Goal: Transaction & Acquisition: Subscribe to service/newsletter

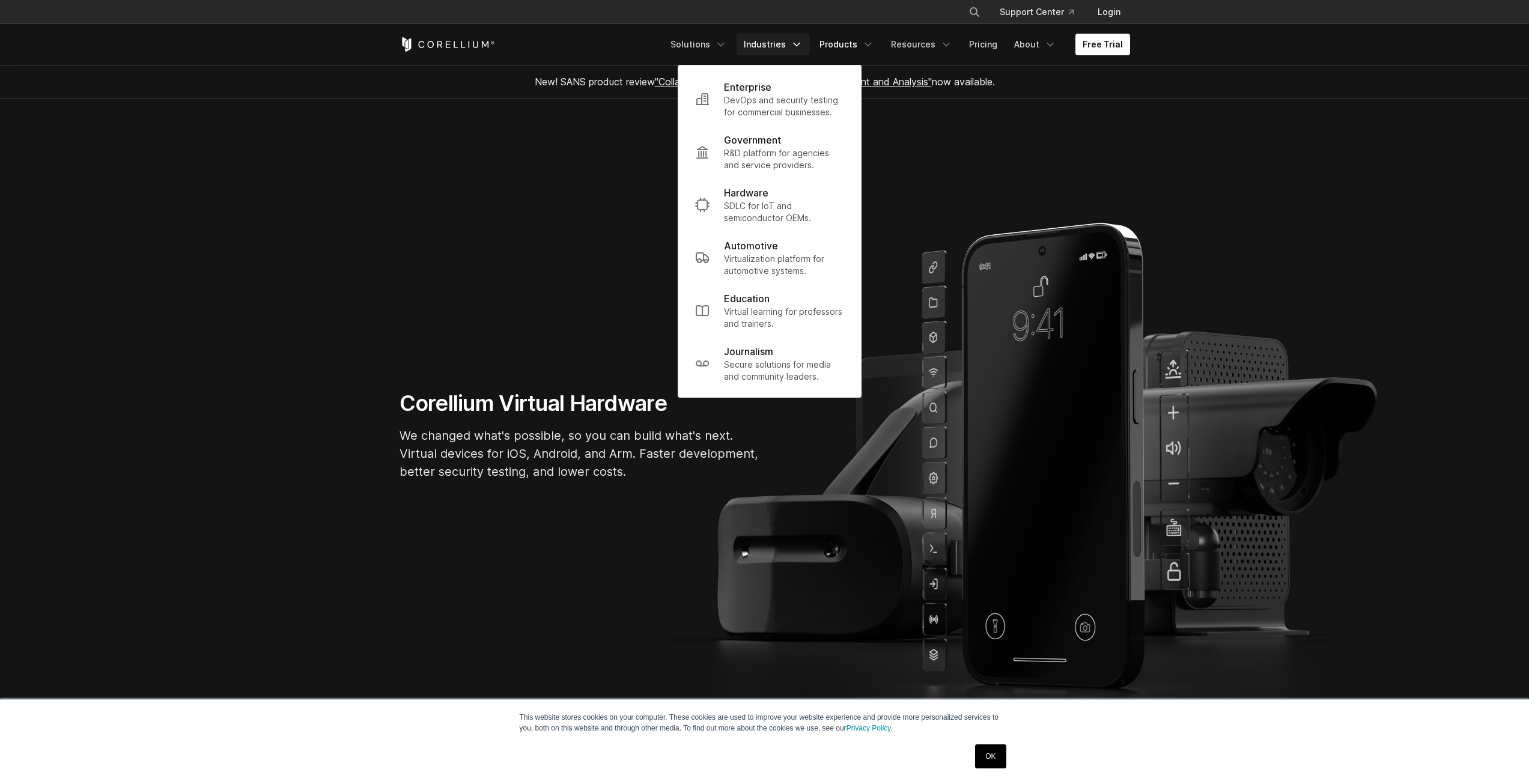
click at [864, 45] on link "Products" at bounding box center [847, 45] width 69 height 21
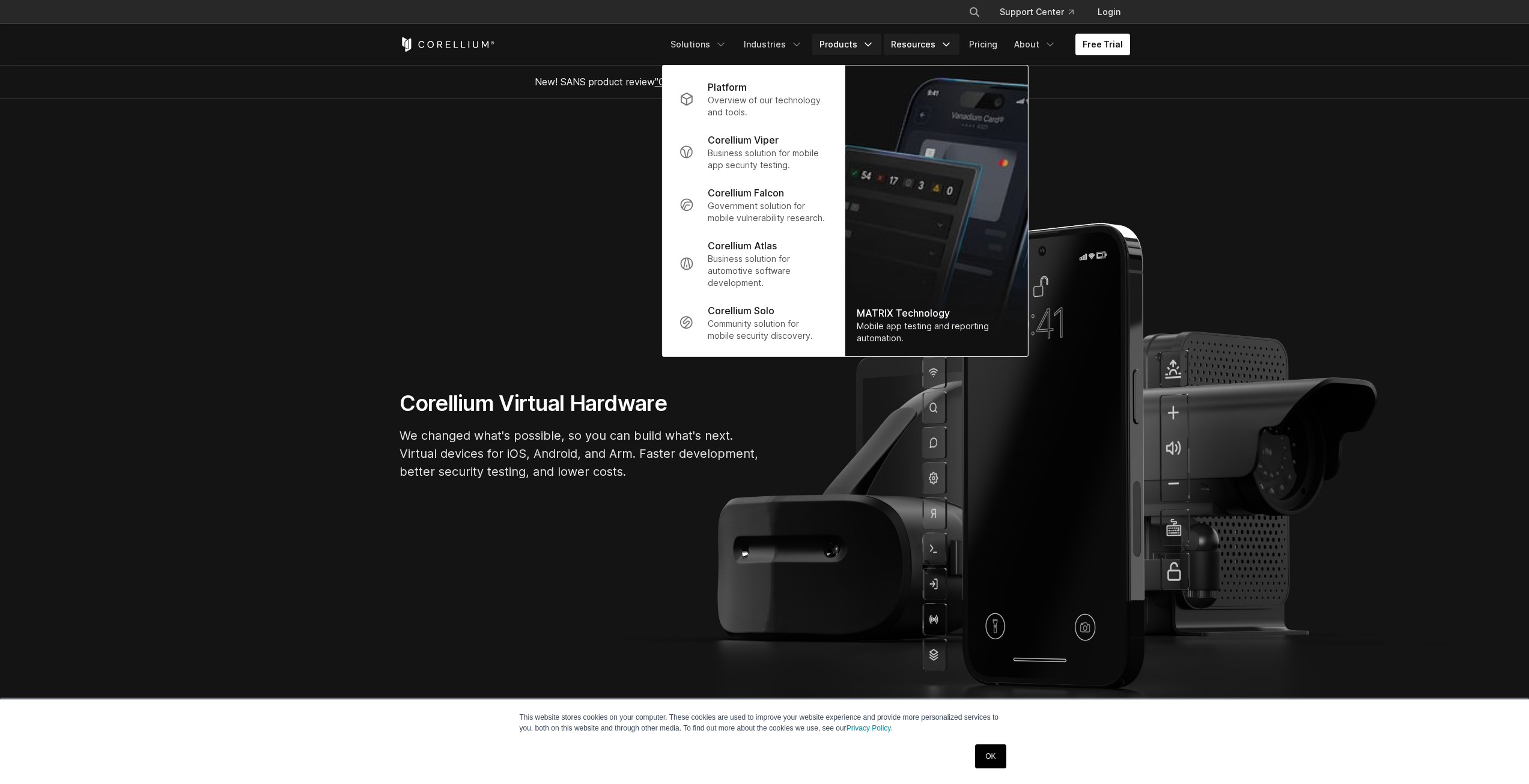
click at [934, 37] on link "Resources" at bounding box center [922, 45] width 76 height 21
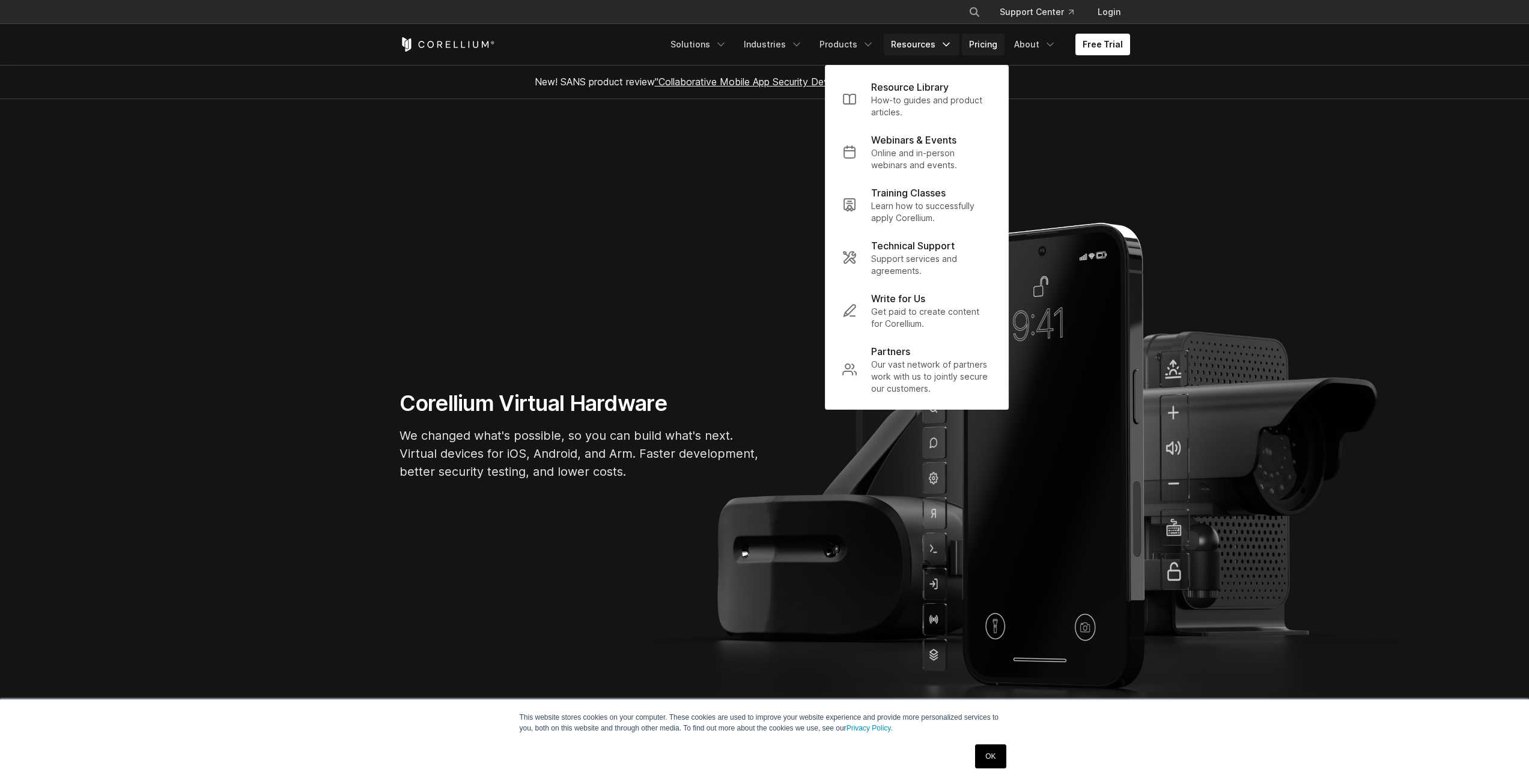
click at [992, 38] on link "Pricing" at bounding box center [983, 45] width 43 height 21
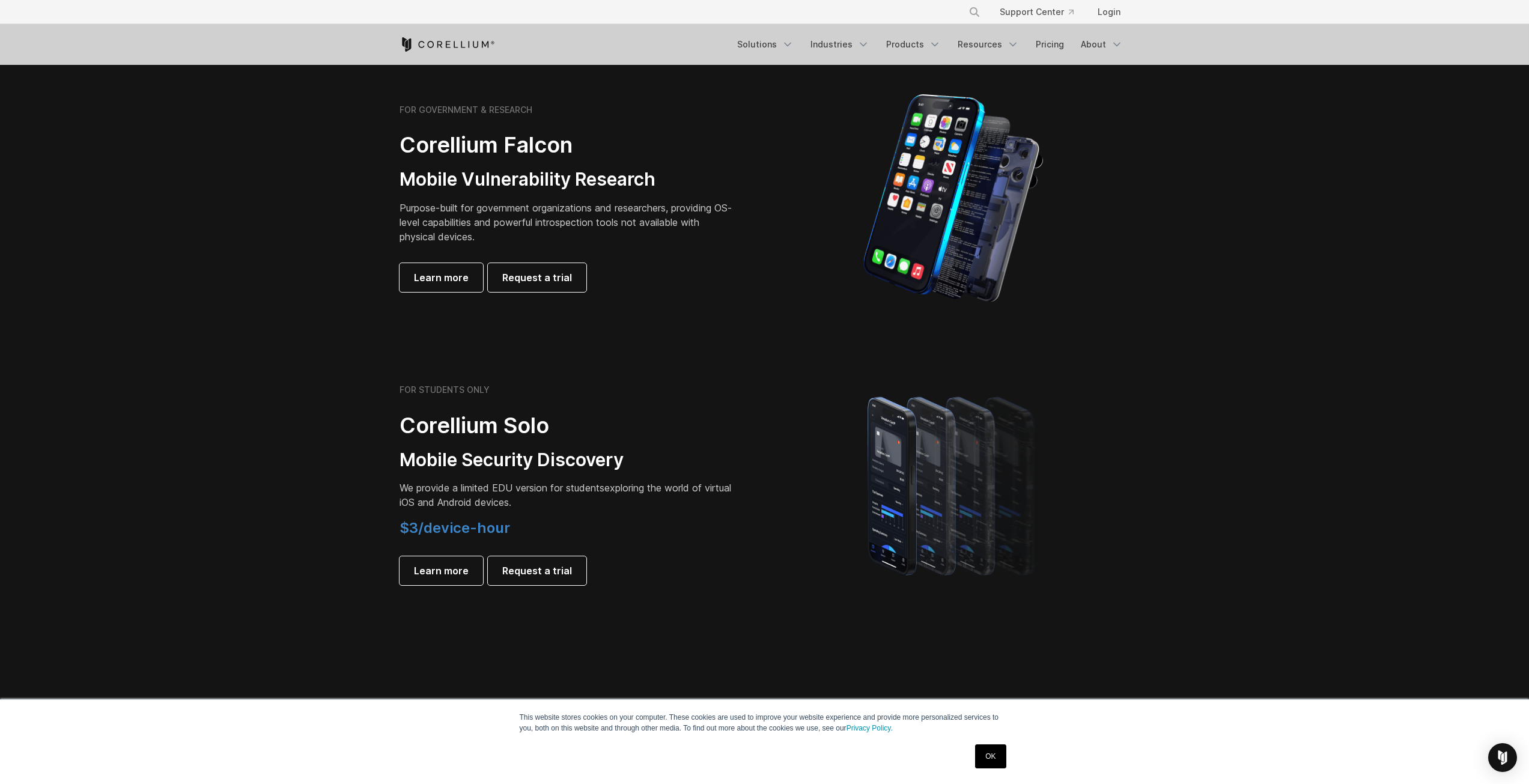
scroll to position [541, 0]
drag, startPoint x: 399, startPoint y: 392, endPoint x: 584, endPoint y: 414, distance: 186.3
click at [570, 411] on div "FOR STUDENTS ONLY Corellium Solo Mobile Security Discovery We provide a limited…" at bounding box center [567, 487] width 336 height 201
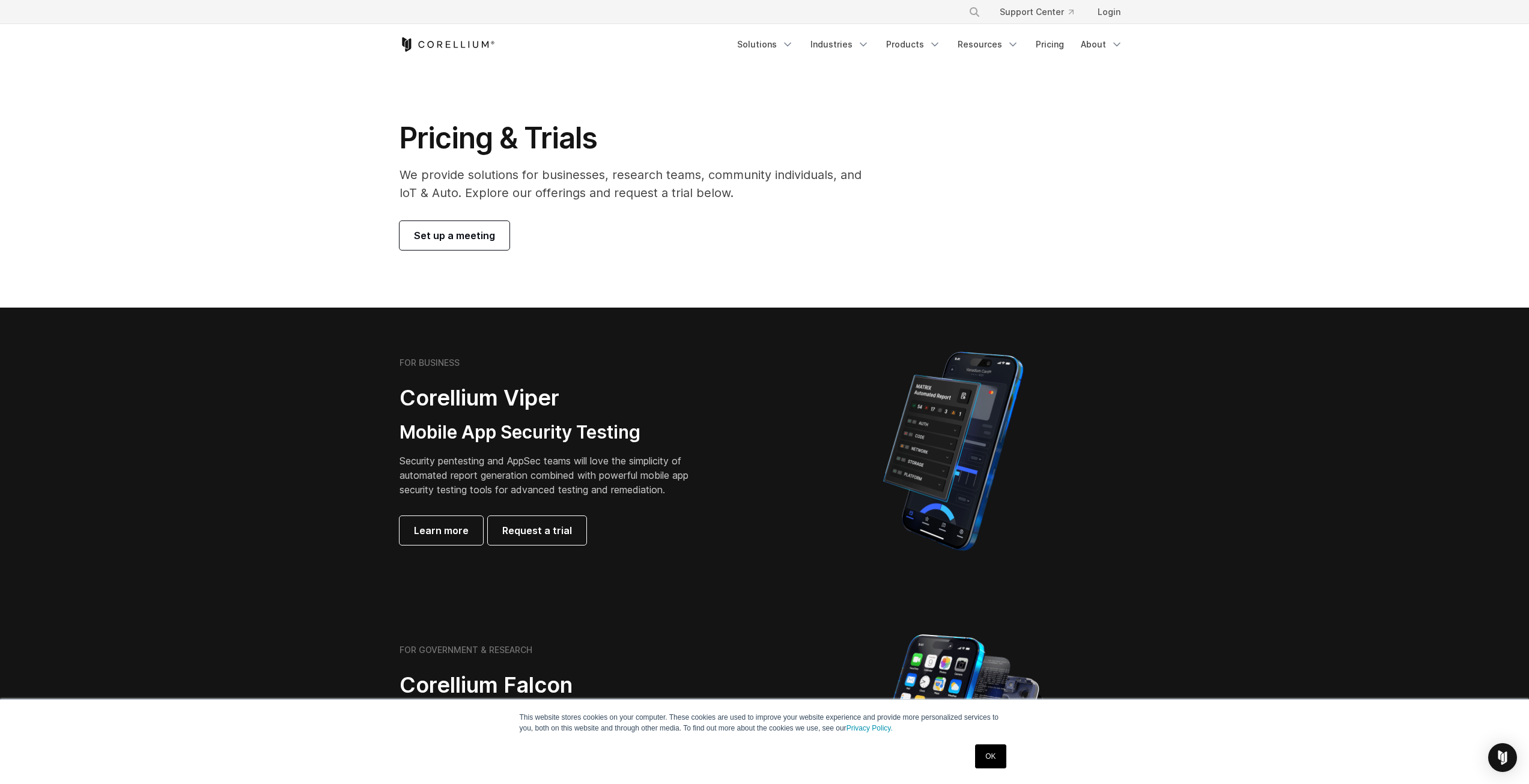
scroll to position [0, 0]
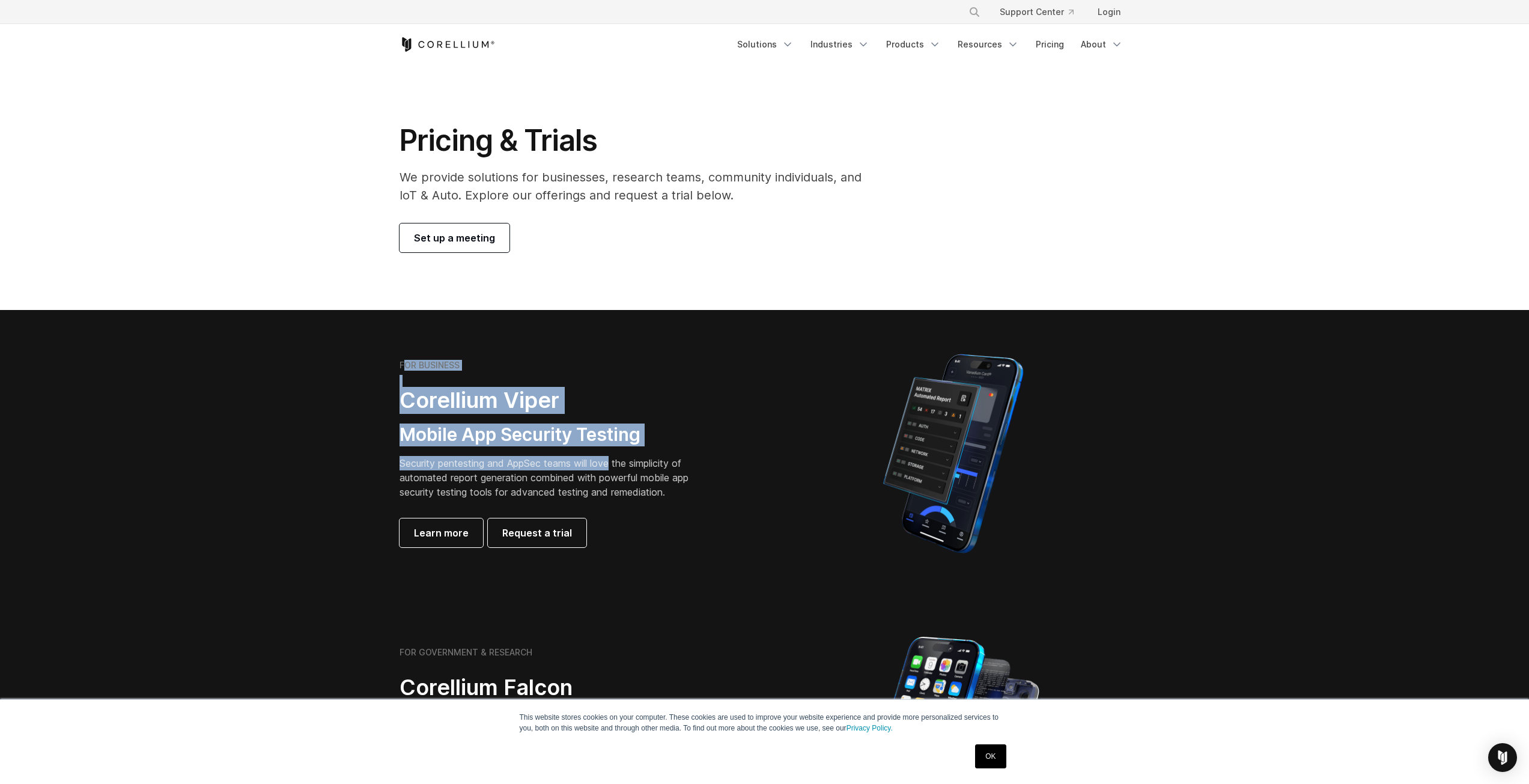
drag, startPoint x: 407, startPoint y: 362, endPoint x: 614, endPoint y: 467, distance: 232.1
click at [614, 467] on div "FOR BUSINESS Corellium Viper Mobile App Security Testing Security pentesting an…" at bounding box center [567, 453] width 336 height 187
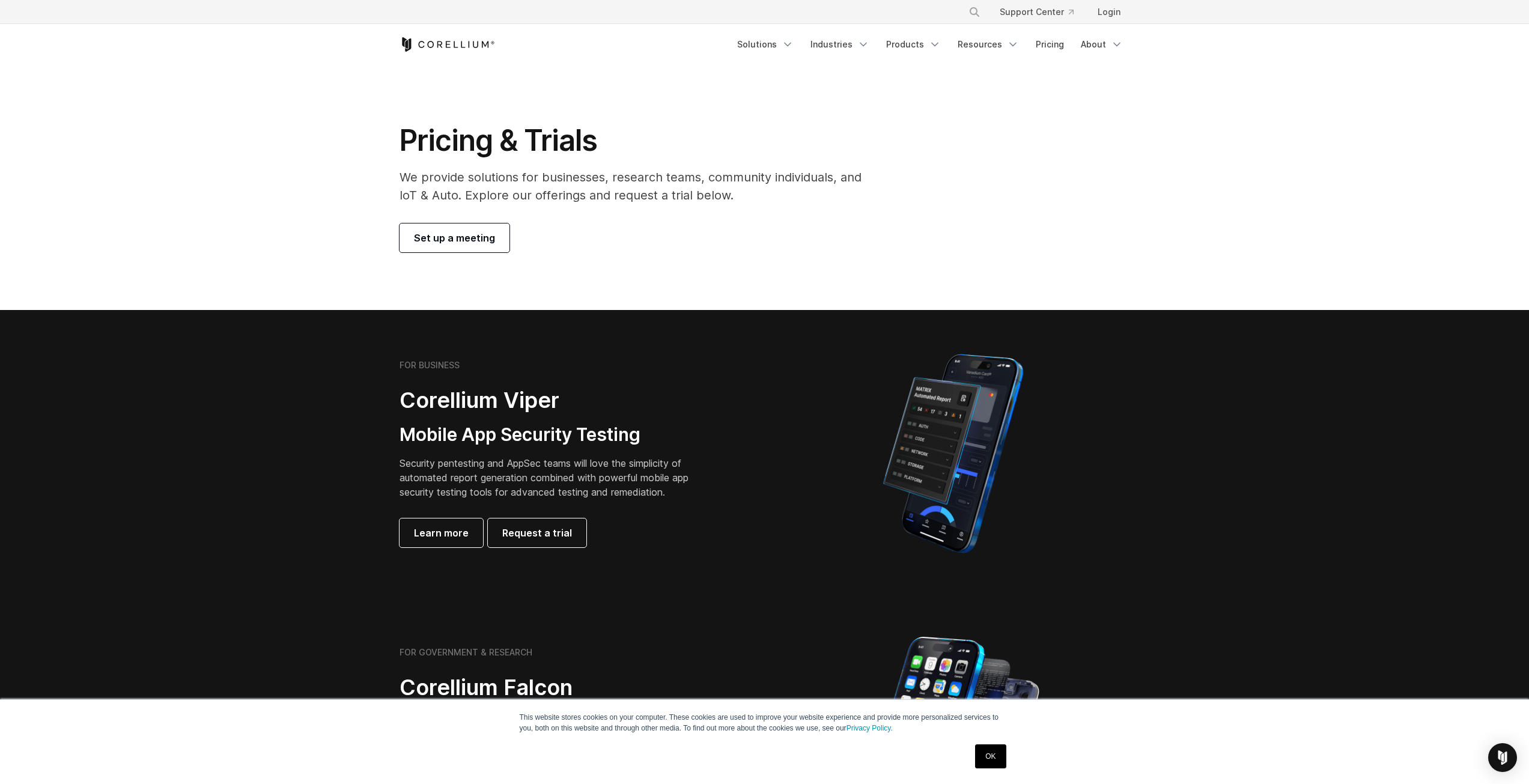
click at [530, 480] on p "Security pentesting and AppSec teams will love the simplicity of automated repo…" at bounding box center [554, 477] width 308 height 43
click at [531, 479] on p "Security pentesting and AppSec teams will love the simplicity of automated repo…" at bounding box center [554, 477] width 308 height 43
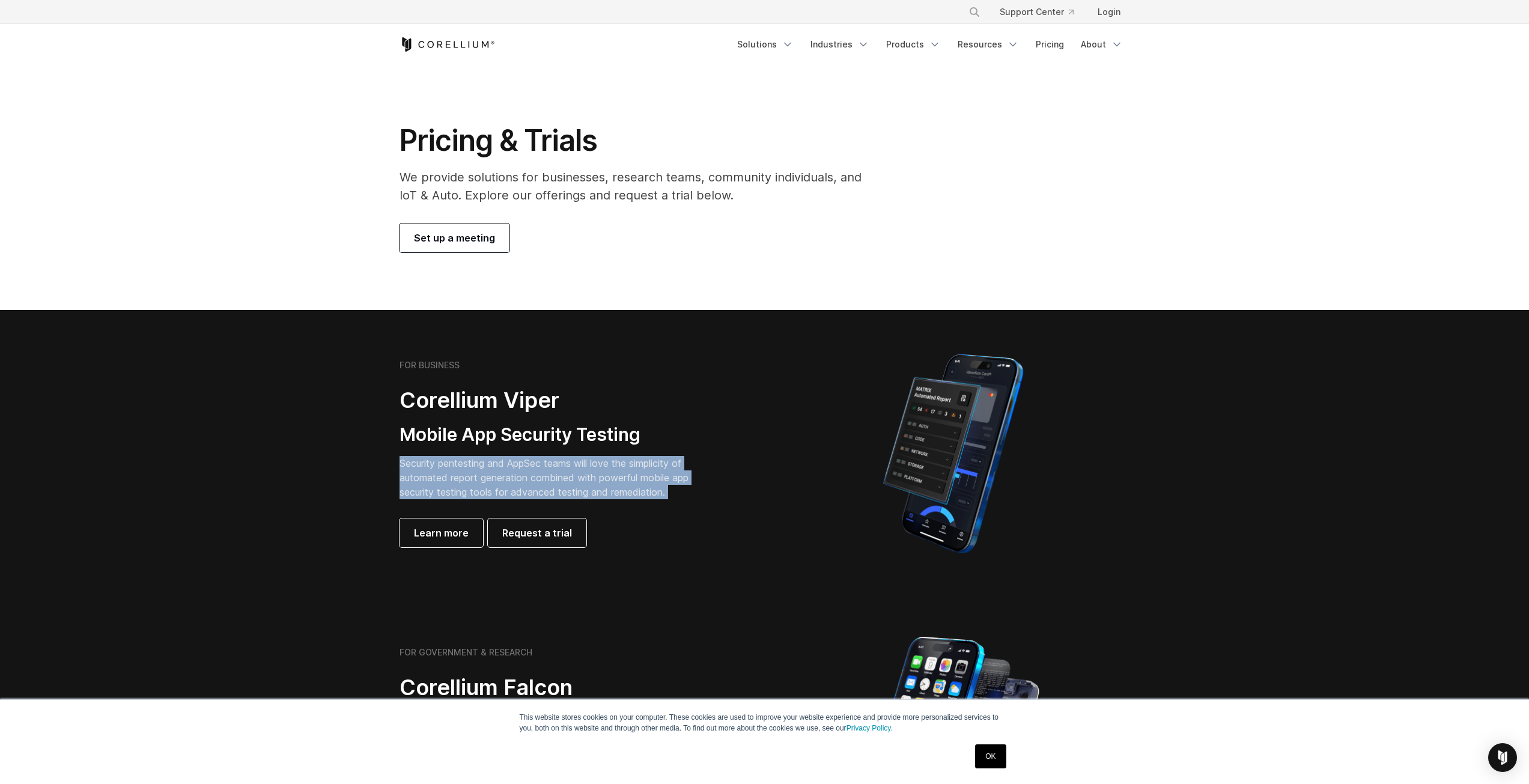
click at [531, 479] on p "Security pentesting and AppSec teams will love the simplicity of automated repo…" at bounding box center [554, 477] width 308 height 43
click at [458, 533] on span "Learn more" at bounding box center [441, 533] width 55 height 15
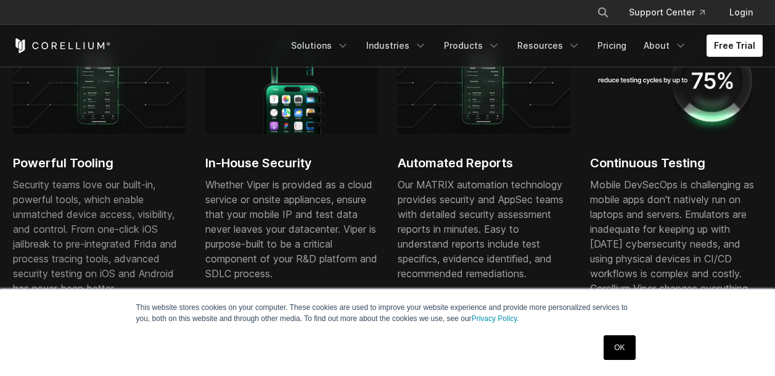
scroll to position [925, 0]
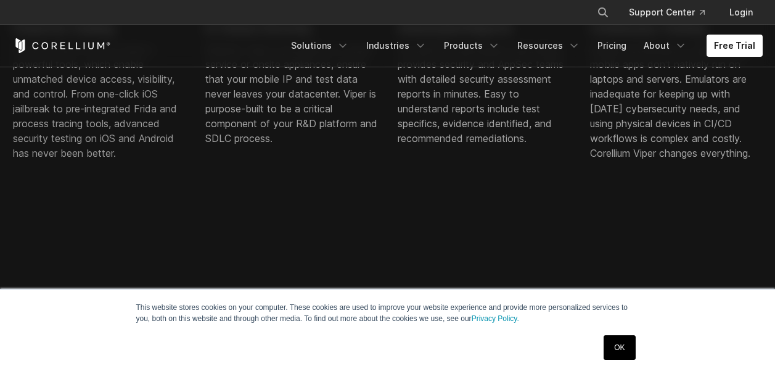
click at [608, 343] on link "OK" at bounding box center [619, 347] width 31 height 25
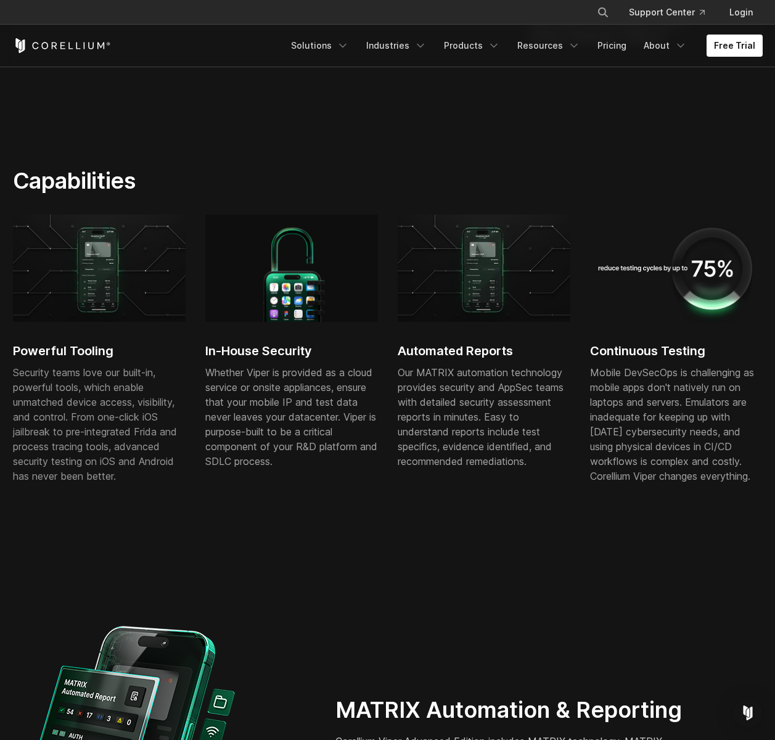
scroll to position [0, 0]
